Goal: Task Accomplishment & Management: Use online tool/utility

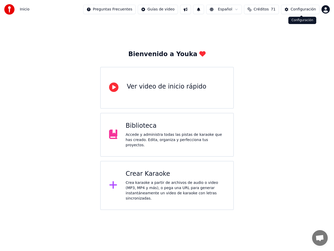
click at [298, 10] on div "Configuración" at bounding box center [303, 9] width 25 height 5
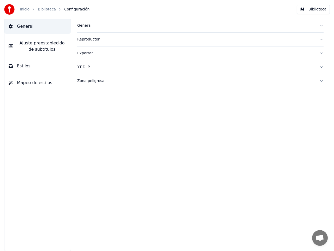
click at [42, 47] on span "Ajuste preestablecido de subtítulos" at bounding box center [41, 46] width 49 height 13
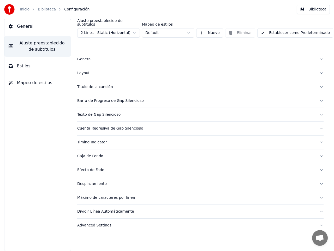
click at [134, 28] on html "Inicio Biblioteca Configuración Biblioteca General Ajuste preestablecido de sub…" at bounding box center [167, 125] width 334 height 251
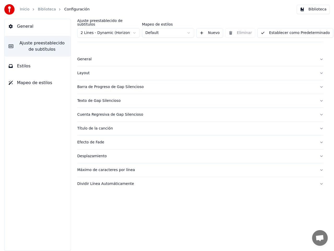
click at [81, 57] on div "General" at bounding box center [196, 59] width 238 height 5
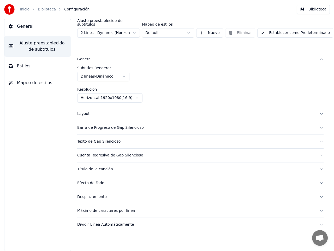
click at [81, 57] on div "General" at bounding box center [196, 59] width 238 height 5
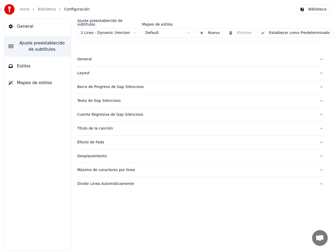
click at [278, 31] on button "Establecer como Predeterminado" at bounding box center [295, 32] width 76 height 9
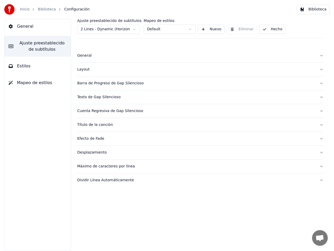
click at [33, 81] on span "Mapeo de estilos" at bounding box center [34, 83] width 35 height 6
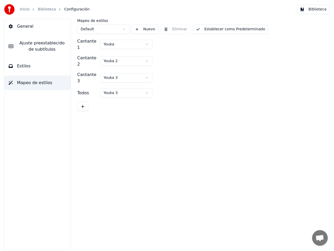
click at [26, 68] on span "Estilos" at bounding box center [24, 66] width 14 height 6
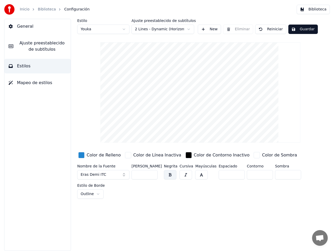
click at [124, 29] on html "Inicio Biblioteca Configuración Biblioteca General Ajuste preestablecido de sub…" at bounding box center [167, 125] width 334 height 251
click at [188, 29] on html "Inicio Biblioteca Configuración Biblioteca General Ajuste preestablecido de sub…" at bounding box center [167, 125] width 334 height 251
click at [21, 29] on span "General" at bounding box center [25, 26] width 16 height 6
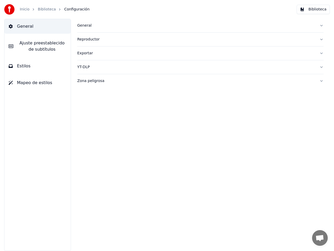
click at [23, 12] on link "Inicio" at bounding box center [25, 9] width 10 height 5
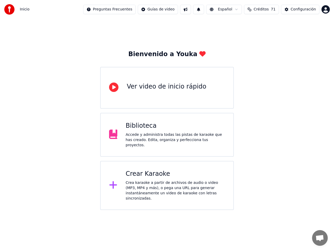
click at [146, 171] on div "Crear Karaoke" at bounding box center [175, 174] width 99 height 8
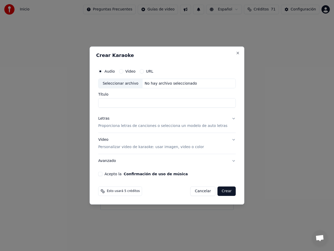
click at [133, 85] on div "Seleccionar archivo" at bounding box center [120, 83] width 44 height 9
type input "**********"
click at [136, 126] on p "Proporciona letras de canciones o selecciona un modelo de auto letras" at bounding box center [162, 125] width 129 height 5
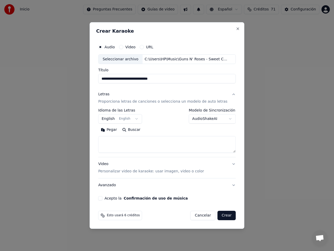
click at [137, 128] on button "Buscar" at bounding box center [131, 130] width 23 height 8
type textarea "**********"
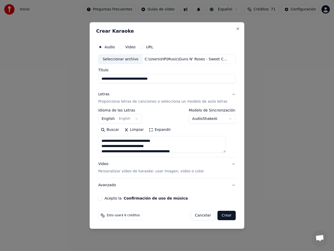
click at [163, 130] on button "Expandir" at bounding box center [159, 130] width 27 height 8
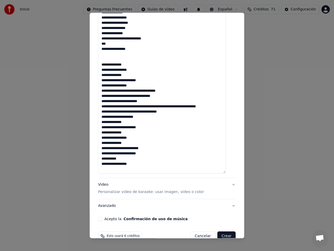
scroll to position [276, 0]
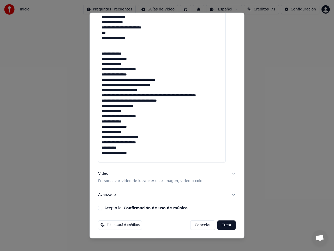
click at [114, 181] on p "Personalizar video de karaoke: usar imagen, video o color" at bounding box center [151, 180] width 106 height 5
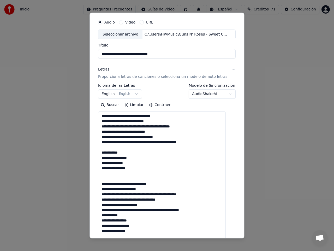
scroll to position [0, 0]
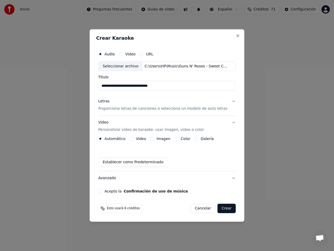
click at [154, 140] on button "Imagen" at bounding box center [152, 138] width 4 height 4
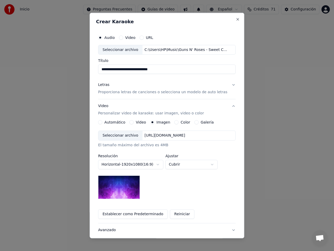
scroll to position [13, 0]
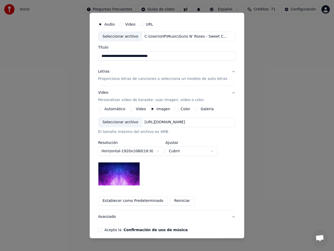
click at [122, 122] on div "Seleccionar archivo" at bounding box center [120, 121] width 44 height 9
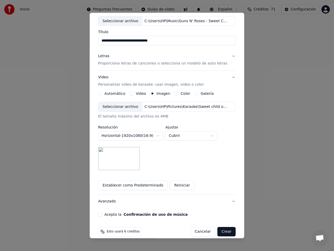
scroll to position [35, 0]
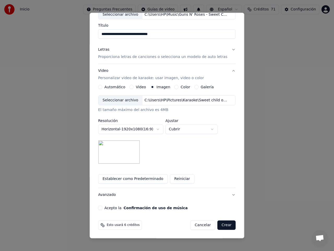
click at [102, 209] on button "Acepto la Confirmación de uso de música" at bounding box center [100, 208] width 4 height 4
click at [221, 225] on button "Crear" at bounding box center [226, 224] width 18 height 9
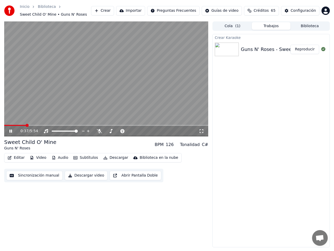
click at [12, 131] on icon at bounding box center [10, 130] width 3 height 3
click at [82, 158] on button "Subtítulos" at bounding box center [85, 157] width 29 height 7
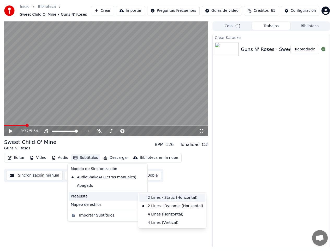
click at [159, 197] on div "2 Lines - Static (Horizontal)" at bounding box center [172, 197] width 66 height 8
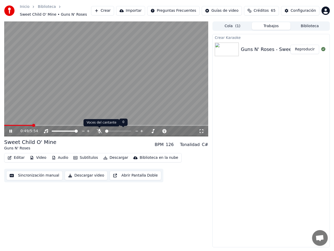
click at [100, 131] on icon at bounding box center [99, 131] width 5 height 4
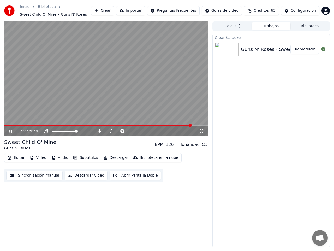
click at [166, 125] on span at bounding box center [97, 125] width 187 height 1
click at [11, 129] on icon at bounding box center [14, 131] width 12 height 4
click at [11, 132] on icon at bounding box center [10, 131] width 3 height 4
click at [11, 131] on icon at bounding box center [10, 130] width 3 height 3
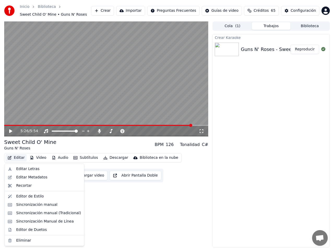
click at [16, 158] on button "Editar" at bounding box center [15, 157] width 21 height 7
click at [25, 170] on div "Editar Letras" at bounding box center [27, 168] width 23 height 5
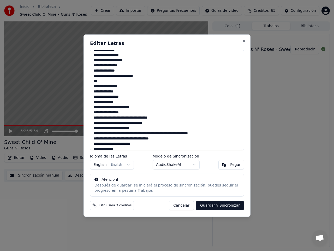
scroll to position [122, 0]
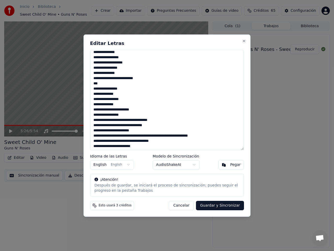
click at [186, 204] on button "Cancelar" at bounding box center [181, 205] width 25 height 9
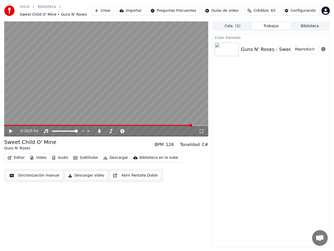
click at [9, 130] on icon at bounding box center [10, 131] width 3 height 4
click at [36, 157] on button "Video" at bounding box center [38, 157] width 21 height 7
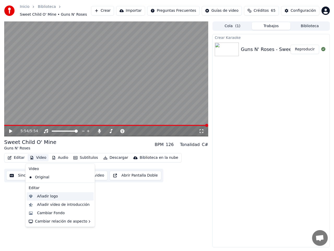
click at [41, 197] on div "Añadir logo" at bounding box center [47, 196] width 21 height 5
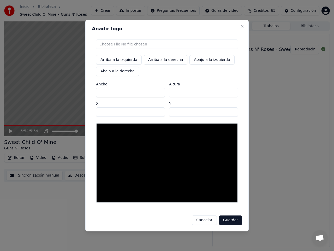
click at [121, 44] on input "file" at bounding box center [167, 43] width 142 height 9
type input "**********"
click at [229, 220] on button "Guardar" at bounding box center [230, 219] width 23 height 9
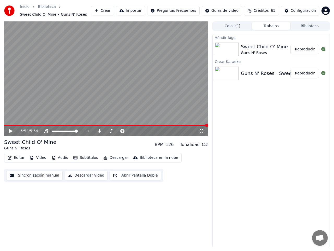
click at [109, 158] on button "Descargar" at bounding box center [115, 157] width 29 height 7
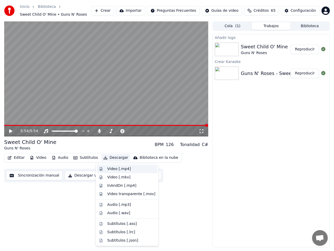
click at [120, 169] on div "Video [.mp4]" at bounding box center [118, 168] width 23 height 5
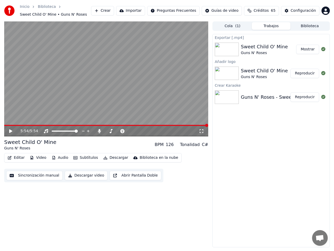
click at [253, 74] on div "Guns N' Roses" at bounding box center [264, 76] width 47 height 5
click at [306, 73] on button "Reproducir" at bounding box center [304, 73] width 29 height 9
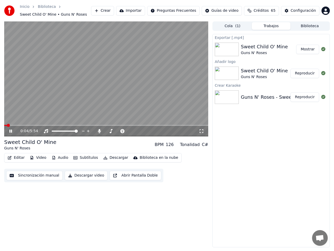
click at [11, 130] on icon at bounding box center [10, 130] width 3 height 3
click at [112, 157] on button "Descargar" at bounding box center [115, 157] width 29 height 7
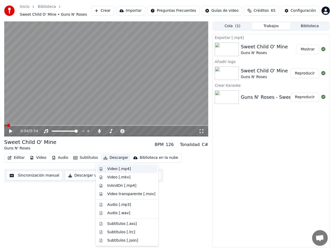
click at [115, 170] on div "Video [.mp4]" at bounding box center [118, 168] width 23 height 5
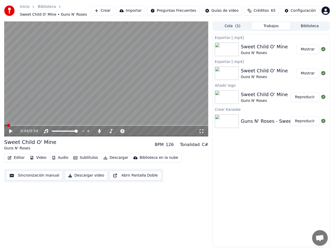
click at [305, 50] on button "Mostrar" at bounding box center [307, 49] width 23 height 9
click at [99, 132] on icon at bounding box center [99, 131] width 5 height 4
click at [114, 158] on button "Descargar" at bounding box center [115, 157] width 29 height 7
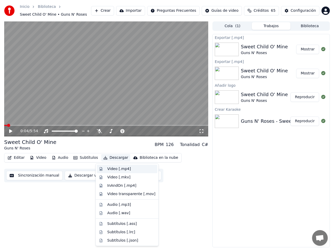
click at [110, 168] on div "Video [.mp4]" at bounding box center [118, 168] width 23 height 5
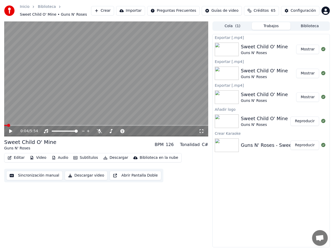
click at [307, 50] on button "Mostrar" at bounding box center [307, 49] width 23 height 9
click at [232, 26] on button "Cola ( 1 )" at bounding box center [232, 26] width 39 height 8
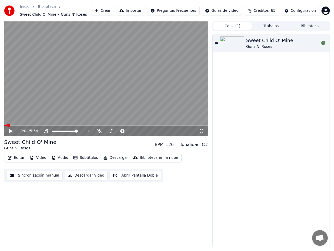
click at [269, 25] on button "Trabajos" at bounding box center [271, 26] width 39 height 8
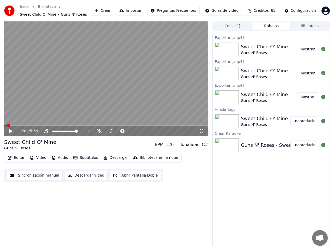
click at [264, 12] on span "Créditos" at bounding box center [261, 10] width 15 height 5
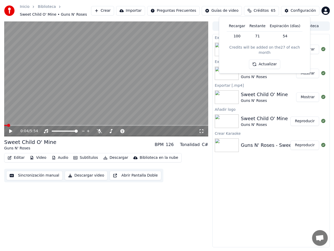
click at [263, 59] on button "Actualizar" at bounding box center [264, 63] width 31 height 9
click at [241, 37] on td "100" at bounding box center [237, 35] width 21 height 9
